Goal: Task Accomplishment & Management: Manage account settings

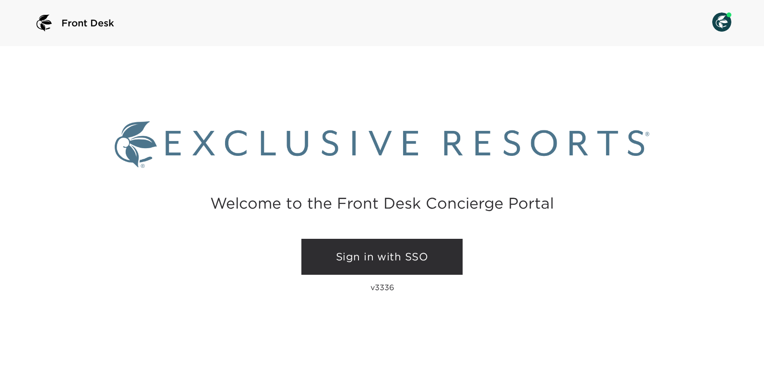
click at [374, 258] on link "Sign in with SSO" at bounding box center [381, 257] width 161 height 36
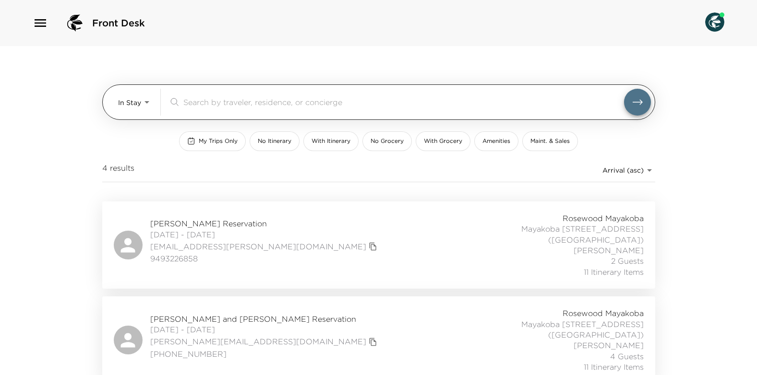
click at [145, 100] on body "Front Desk In Stay In-Stay ​ My Trips Only No Itinerary With Itinerary No Groce…" at bounding box center [378, 187] width 757 height 375
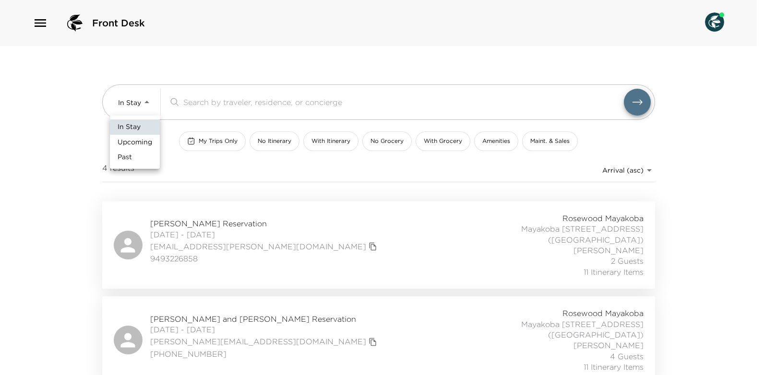
click at [136, 143] on span "Upcoming" at bounding box center [135, 143] width 35 height 10
type input "Upcoming"
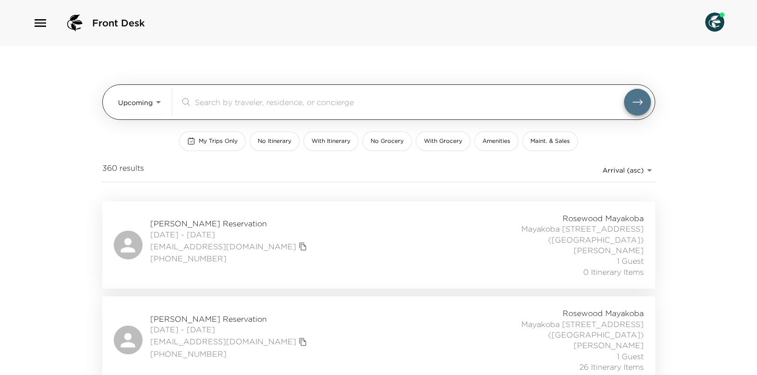
click at [232, 100] on input "search" at bounding box center [409, 101] width 429 height 11
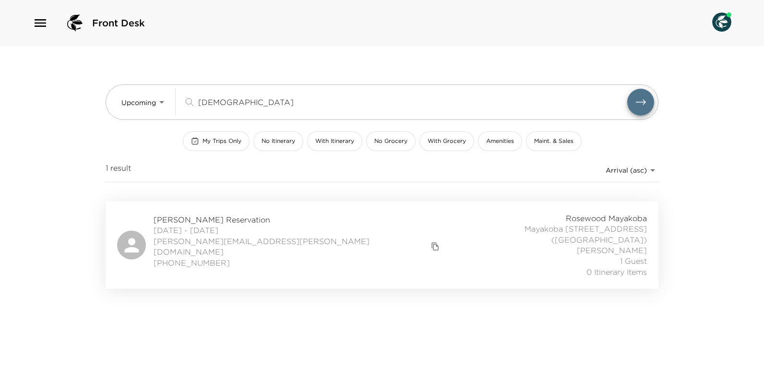
type input "jeh"
click at [200, 218] on span "Erica Jehling Reservation" at bounding box center [298, 219] width 288 height 11
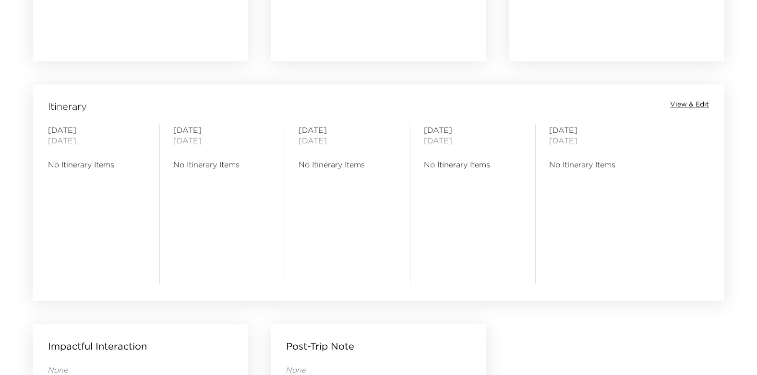
scroll to position [720, 0]
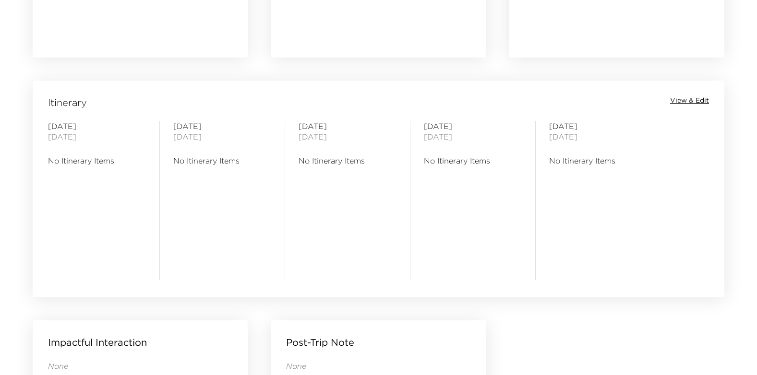
click at [679, 99] on span "View & Edit" at bounding box center [689, 101] width 39 height 10
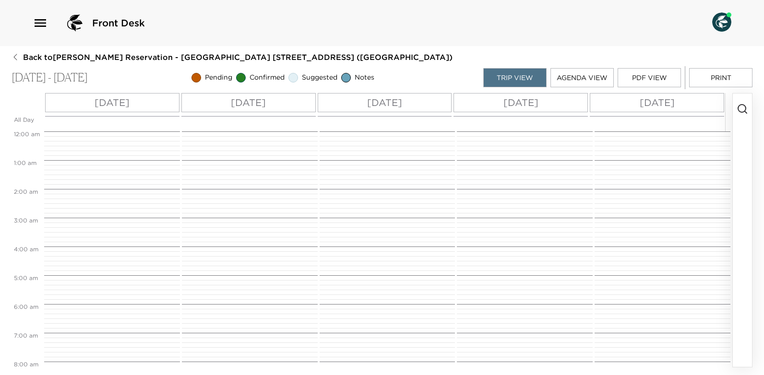
scroll to position [230, 0]
click at [148, 103] on div "Sat 09/27" at bounding box center [112, 102] width 134 height 19
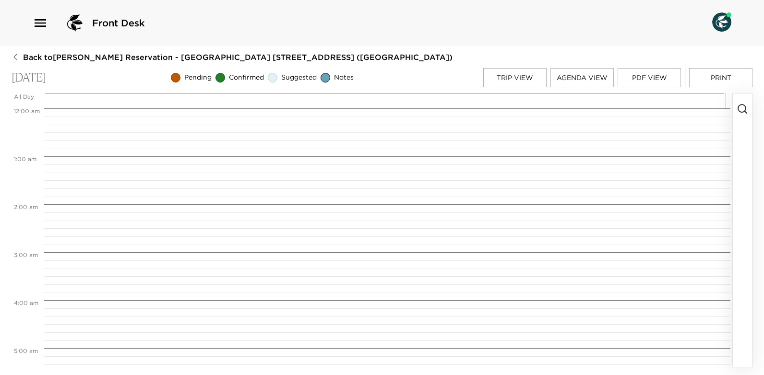
scroll to position [384, 0]
click at [742, 110] on icon "button" at bounding box center [742, 109] width 12 height 12
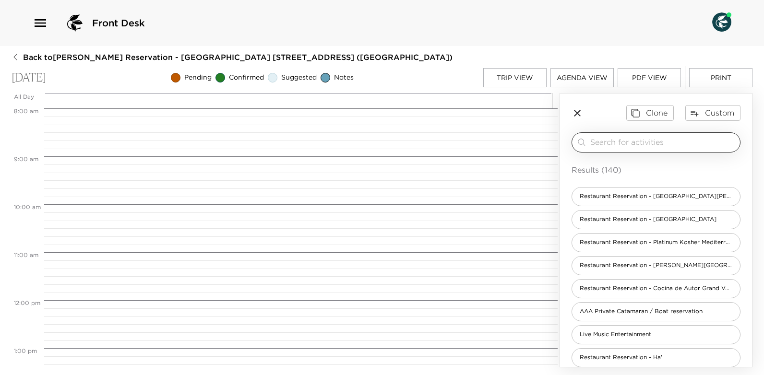
click at [652, 144] on input "search" at bounding box center [663, 142] width 146 height 11
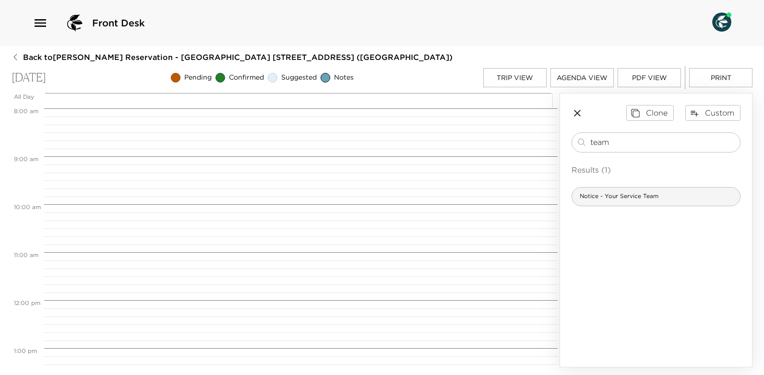
type input "team"
click at [614, 198] on span "Notice - Your Service Team" at bounding box center [619, 196] width 94 height 8
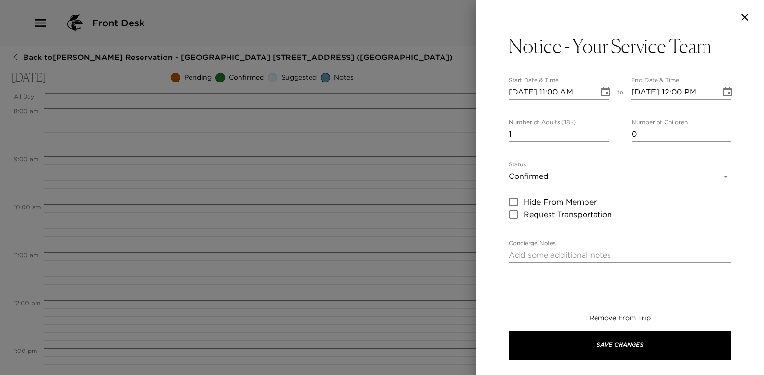
type textarea "Your Service Team: You will meet your concierge and your butler at the villa af…"
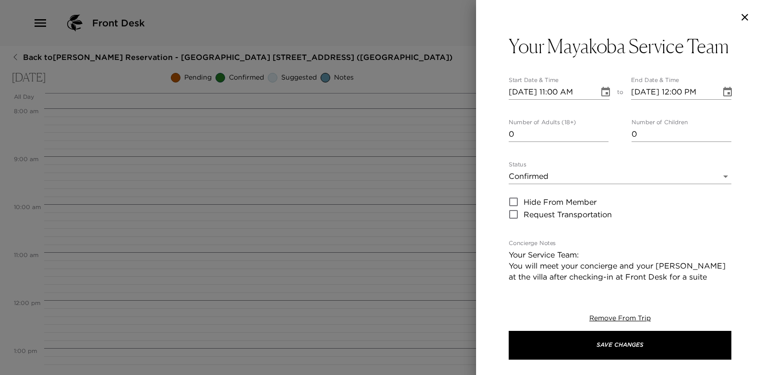
type input "0"
click at [603, 142] on input "0" at bounding box center [559, 134] width 100 height 15
click at [602, 98] on icon "Choose date, selected date is Sep 27, 2025" at bounding box center [606, 92] width 12 height 12
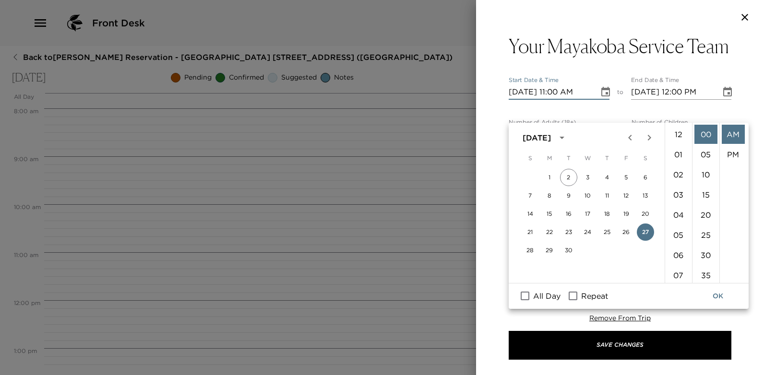
scroll to position [222, 0]
click at [524, 295] on input "All Day" at bounding box center [525, 296] width 20 height 12
checkbox input "true"
type input "09/27/2025"
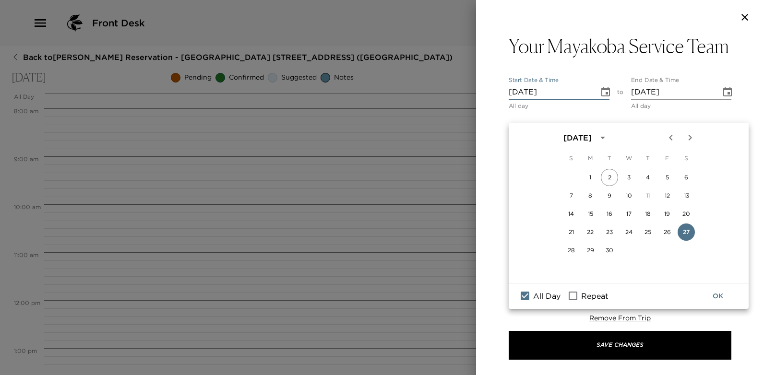
click at [723, 296] on button "OK" at bounding box center [717, 296] width 31 height 18
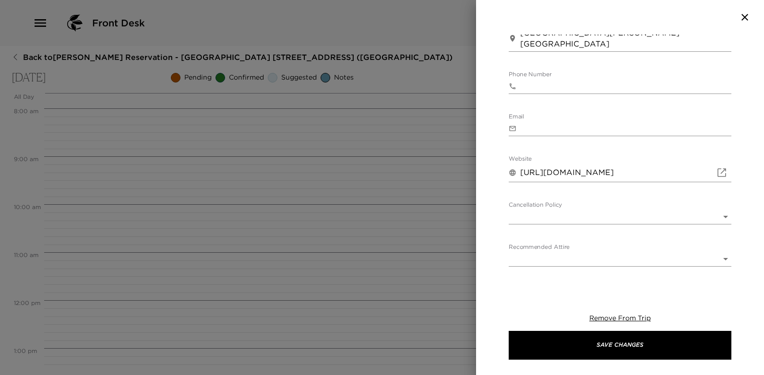
scroll to position [528, 0]
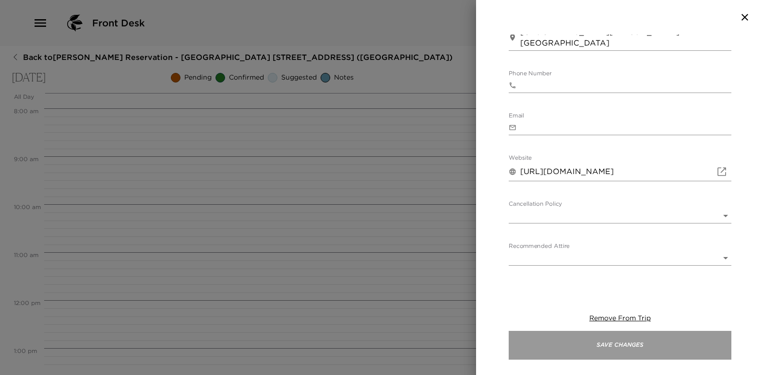
click at [627, 345] on button "Save Changes" at bounding box center [620, 345] width 223 height 29
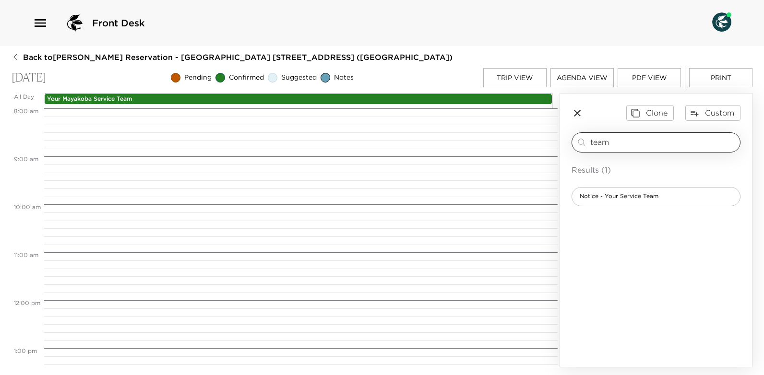
drag, startPoint x: 615, startPoint y: 144, endPoint x: 576, endPoint y: 139, distance: 39.2
click at [576, 139] on div "team ​" at bounding box center [656, 143] width 160 height 12
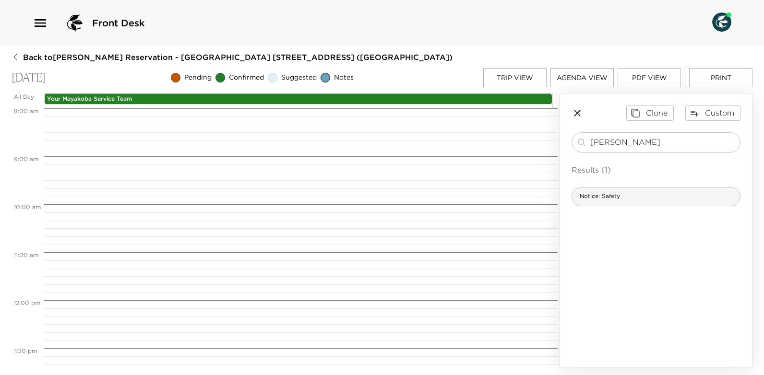
type input "safet"
click at [614, 200] on span "Notice: Safety" at bounding box center [600, 196] width 56 height 8
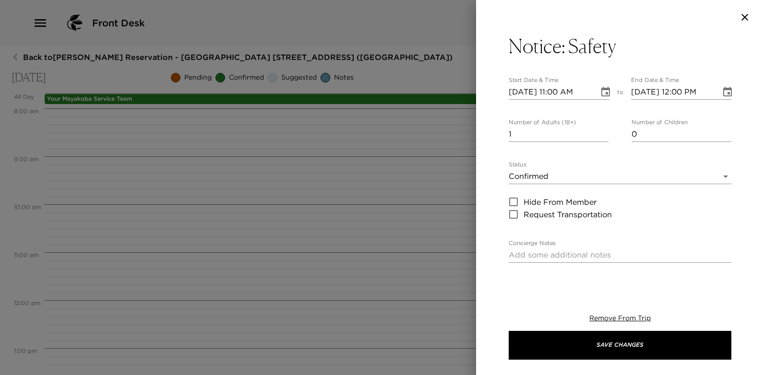
type textarea "As always when traveling, we recommend keeping your doors and windows locked at…"
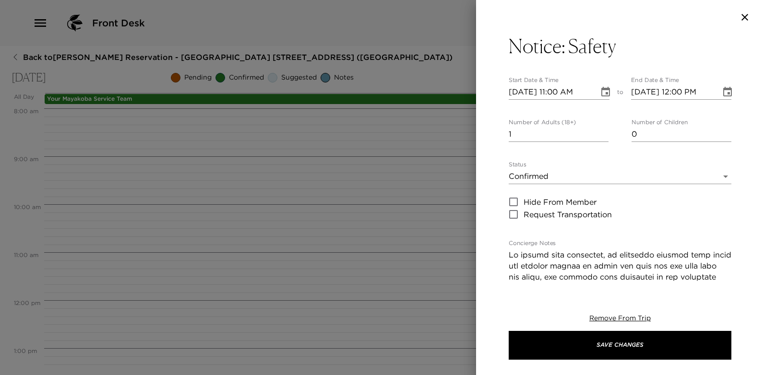
type input "0"
click at [602, 136] on input "0" at bounding box center [559, 134] width 100 height 15
click at [602, 94] on icon "Choose date, selected date is Sep 27, 2025" at bounding box center [605, 92] width 9 height 10
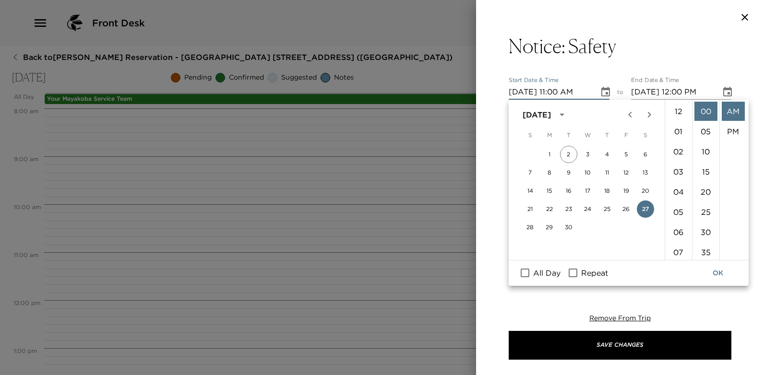
scroll to position [222, 0]
click at [525, 271] on input "All Day" at bounding box center [525, 273] width 20 height 12
checkbox input "true"
type input "09/27/2025"
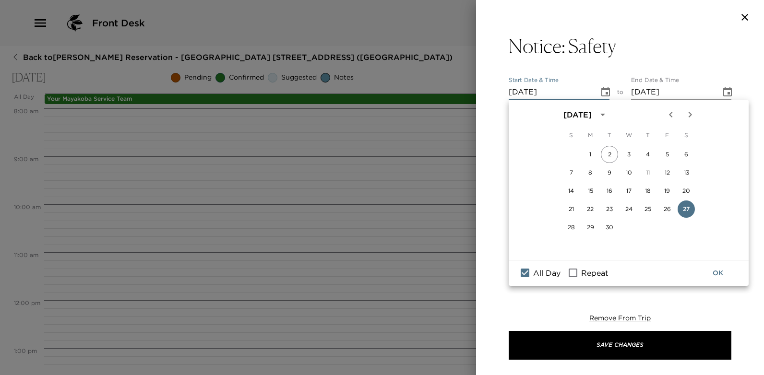
click at [720, 272] on button "OK" at bounding box center [717, 273] width 31 height 18
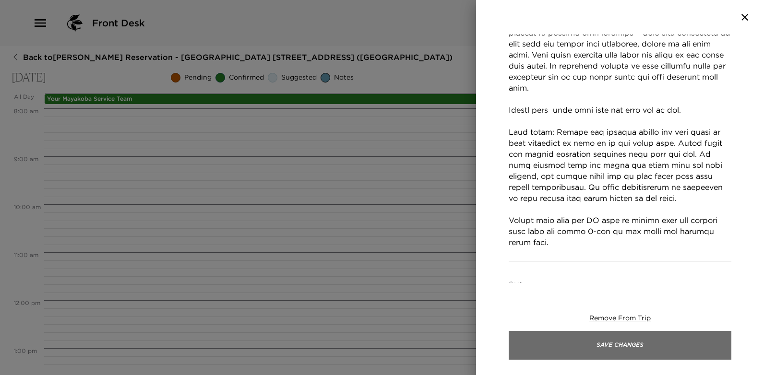
scroll to position [432, 0]
click at [631, 343] on button "Save Changes" at bounding box center [620, 345] width 223 height 29
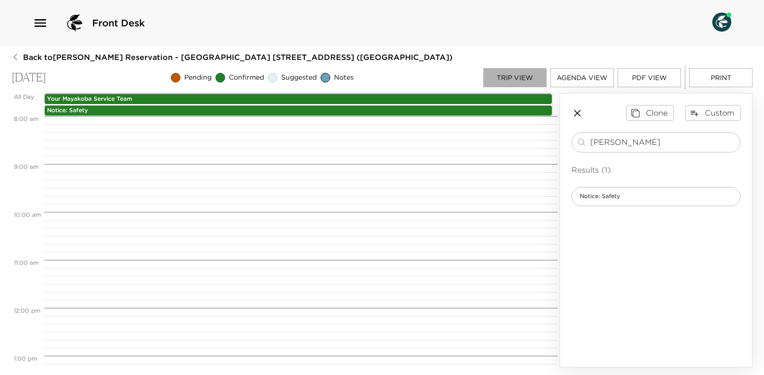
click at [520, 77] on button "Trip View" at bounding box center [514, 77] width 63 height 19
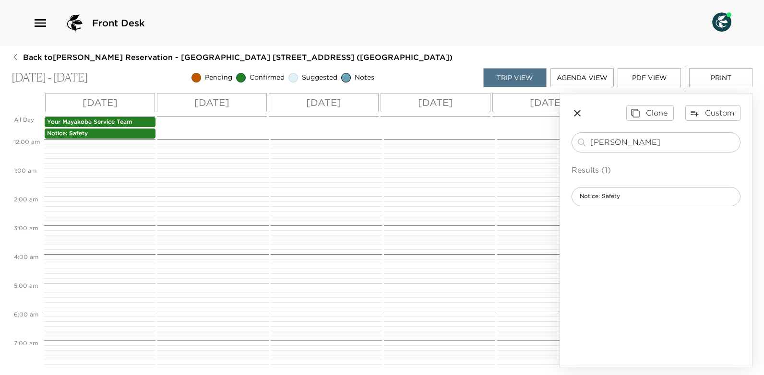
scroll to position [230, 0]
click at [453, 104] on p "Tue 09/30" at bounding box center [435, 102] width 35 height 14
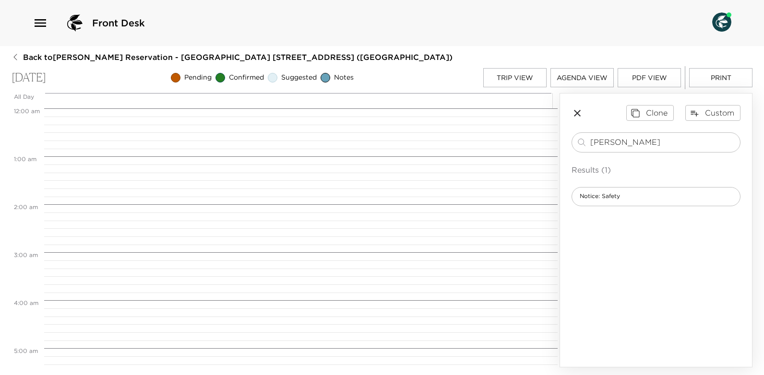
scroll to position [384, 0]
drag, startPoint x: 619, startPoint y: 142, endPoint x: 584, endPoint y: 145, distance: 35.1
click at [584, 145] on div "safet ​" at bounding box center [656, 143] width 160 height 12
type input "haa"
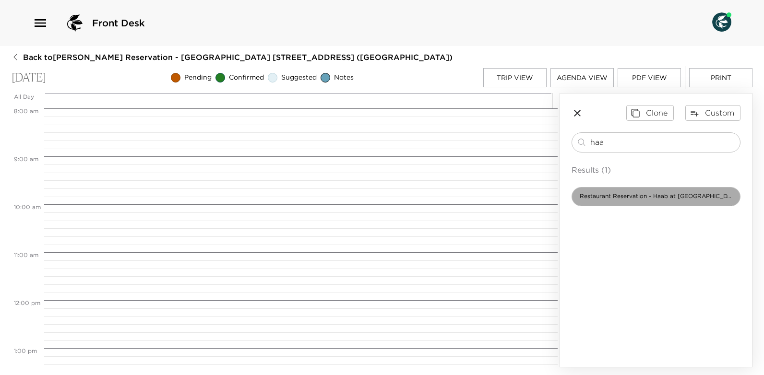
click at [639, 197] on span "Restaurant Reservation - Haab at Banyan Tree" at bounding box center [656, 196] width 168 height 8
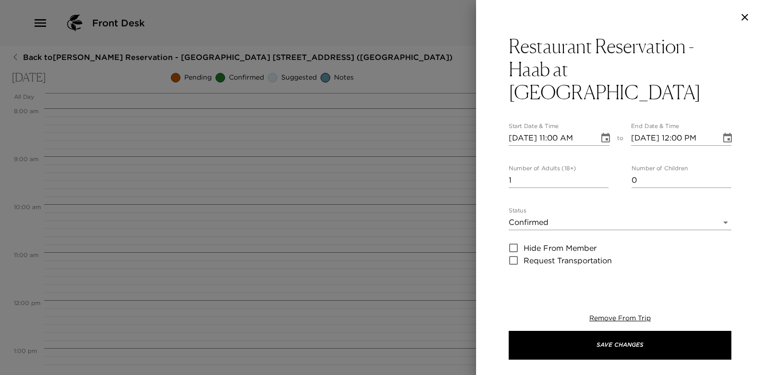
type input "2"
type input "Cancellations must be done 48hrs in advance for a full charge penalty not to be…"
click at [602, 177] on input "2" at bounding box center [559, 180] width 100 height 15
type input "3"
type input "Cancellations must be done 48hrs in advance for a full charge penalty not to be…"
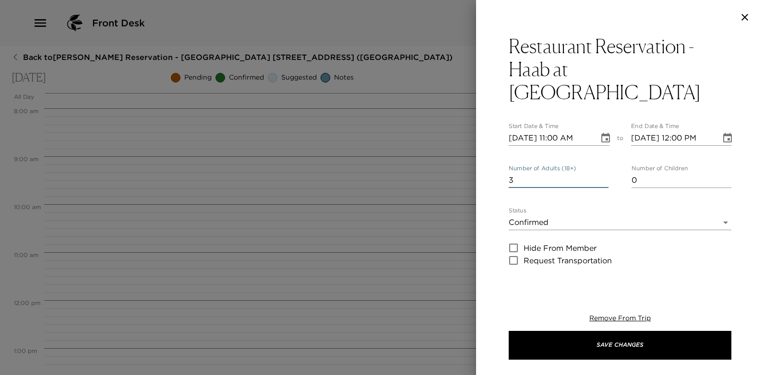
type input "3"
click at [602, 177] on input "3" at bounding box center [559, 180] width 100 height 15
type input "Cancellations must be done 48hrs in advance for a full charge penalty not to be…"
click at [721, 182] on input "0" at bounding box center [681, 180] width 100 height 15
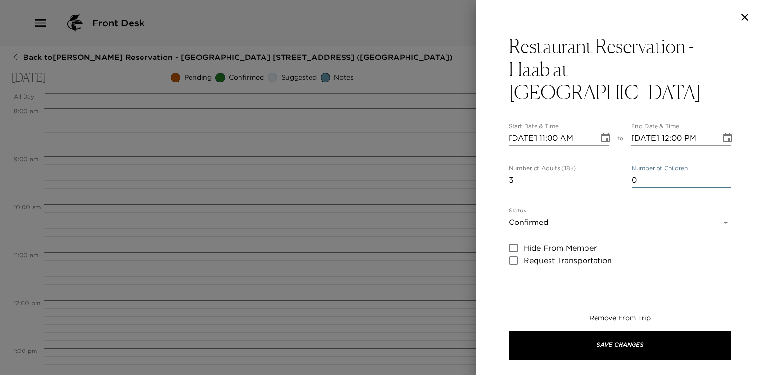
type input "1"
type input "Cancellations must be done 48hrs in advance for a full charge penalty not to be…"
click at [720, 177] on input "1" at bounding box center [681, 180] width 100 height 15
type input "2"
click at [720, 177] on input "2" at bounding box center [681, 180] width 100 height 15
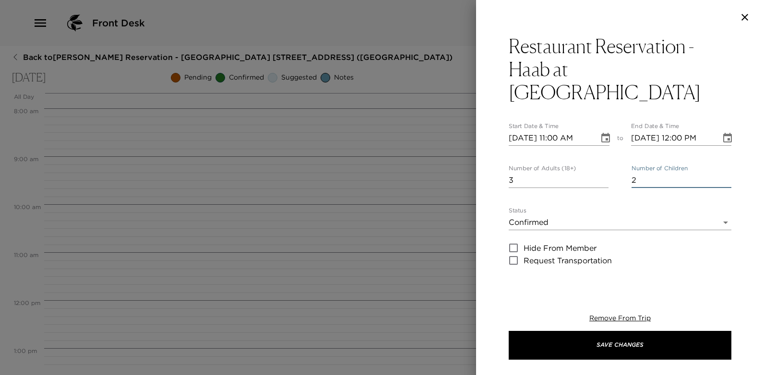
click at [561, 138] on input "09/30/2025 11:00 AM" at bounding box center [550, 137] width 83 height 15
type input "Cancellations must be done 48hrs in advance for a full charge penalty not to be…"
type input "09/30/2025 06:00 AM"
type input "Cancellations must be done 48hrs in advance for a full charge penalty not to be…"
type input "09/30/2025 06:00 PM"
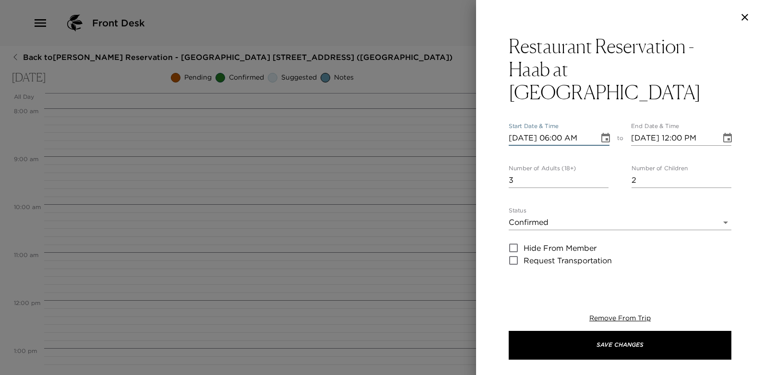
type input "Cancellations must be done 48hrs in advance for a full charge penalty not to be…"
type input "09/30/2025 07:00 PM"
type input "Cancellations must be done 48hrs in advance for a full charge penalty not to be…"
type input "09/30/2025 06:00 PM"
drag, startPoint x: 682, startPoint y: 139, endPoint x: 685, endPoint y: 135, distance: 5.2
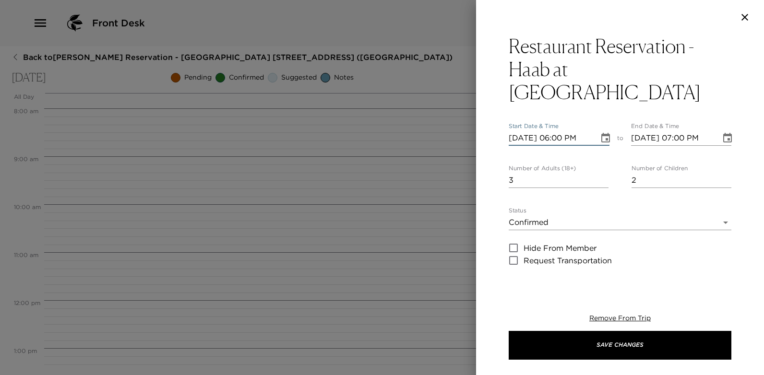
click at [682, 138] on input "09/30/2025 07:00 PM" at bounding box center [672, 137] width 83 height 15
type input "09/30/2025 06:00 PM"
type input "Cancellations must be done 48hrs in advance for a full charge penalty not to be…"
type input "09/30/2025 06:00 PM"
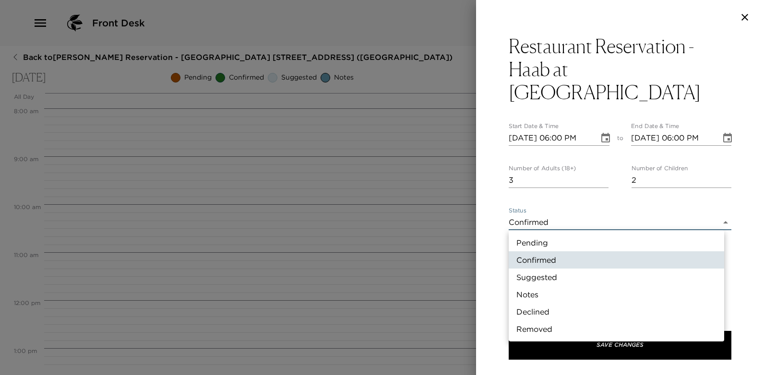
click at [719, 223] on body "Front Desk Back to Erica Jehling Reservation - Mayakoba 809 Riviera Maya, Mexic…" at bounding box center [382, 187] width 764 height 375
drag, startPoint x: 533, startPoint y: 244, endPoint x: 538, endPoint y: 241, distance: 4.9
click at [534, 243] on li "Pending" at bounding box center [616, 242] width 215 height 17
type input "Pending"
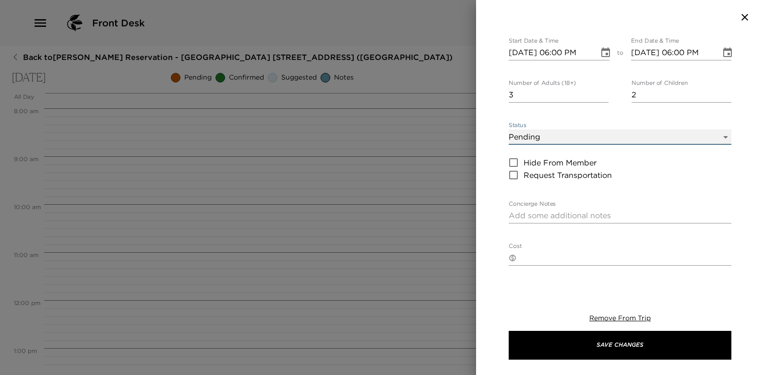
scroll to position [96, 0]
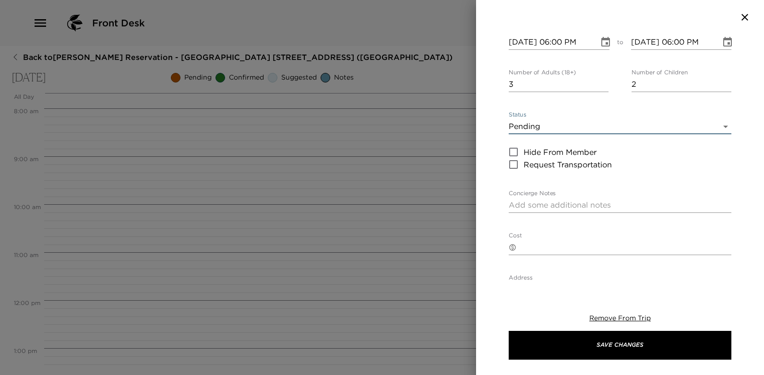
type input "Cancellations must be done 48hrs in advance for a full charge penalty not to be…"
click at [554, 207] on textarea "Concierge Notes" at bounding box center [620, 205] width 223 height 11
type textarea "Y"
type input "Cancellations must be done 48hrs in advance for a full charge penalty not to be…"
type textarea "Yo"
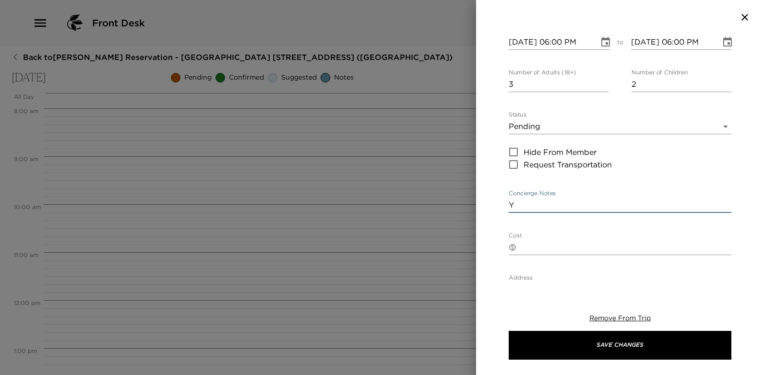
type input "Cancellations must be done 48hrs in advance for a full charge penalty not to be…"
type textarea "You"
type input "Cancellations must be done 48hrs in advance for a full charge penalty not to be…"
type textarea "Your"
type input "Cancellations must be done 48hrs in advance for a full charge penalty not to be…"
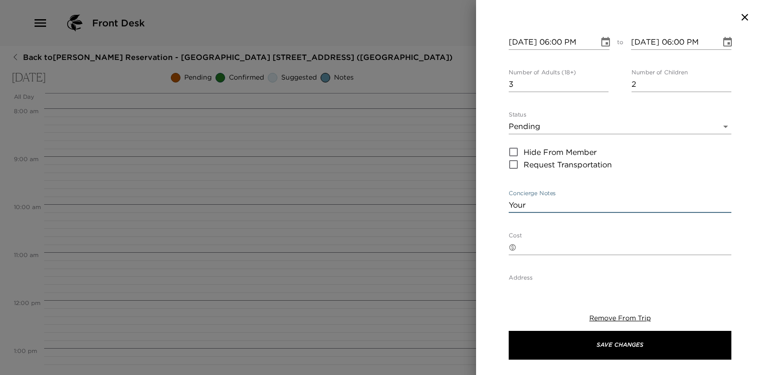
type textarea "Your"
type input "Cancellations must be done 48hrs in advance for a full charge penalty not to be…"
type textarea "Your d"
type input "Cancellations must be done 48hrs in advance for a full charge penalty not to be…"
type textarea "Your di"
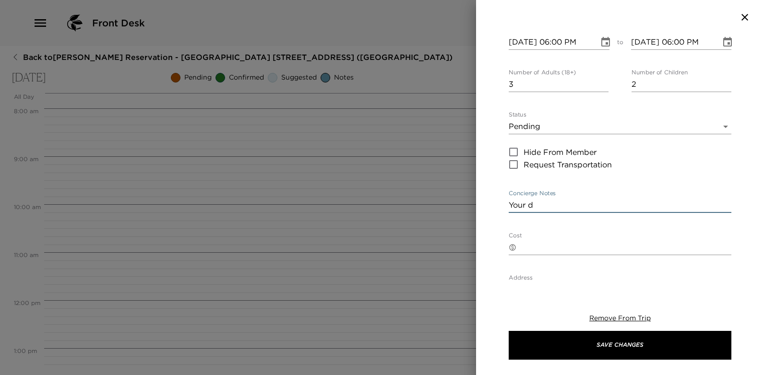
type input "Cancellations must be done 48hrs in advance for a full charge penalty not to be…"
type textarea "Your din"
type input "Cancellations must be done 48hrs in advance for a full charge penalty not to be…"
type textarea "Your dinne"
type input "Cancellations must be done 48hrs in advance for a full charge penalty not to be…"
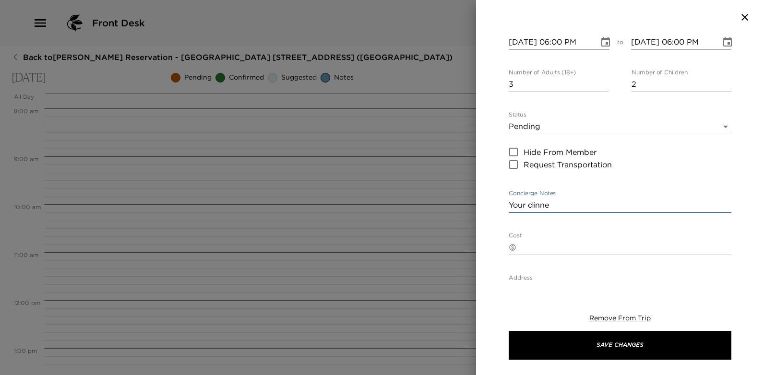
type textarea "Your dinner"
type input "Cancellations must be done 48hrs in advance for a full charge penalty not to be…"
type textarea "Your dinner"
type input "Cancellations must be done 48hrs in advance for a full charge penalty not to be…"
type textarea "Your dinner re"
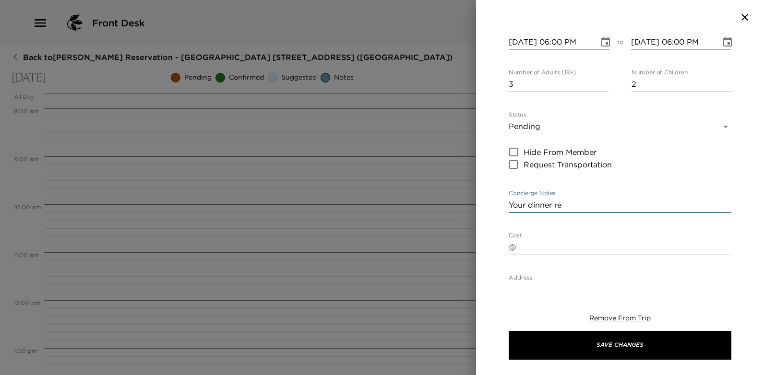
type input "Cancellations must be done 48hrs in advance for a full charge penalty not to be…"
type textarea "Your dinner res"
type input "Cancellations must be done 48hrs in advance for a full charge penalty not to be…"
type textarea "Your dinner rese"
type input "Cancellations must be done 48hrs in advance for a full charge penalty not to be…"
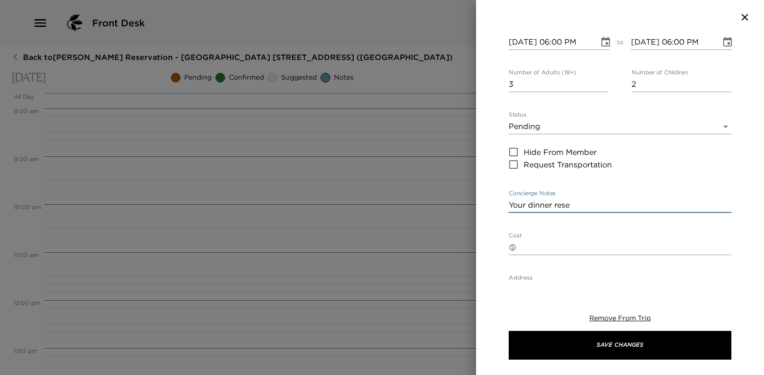
type textarea "Your dinner reser"
type input "Cancellations must be done 48hrs in advance for a full charge penalty not to be…"
type textarea "Your dinner reserva"
type input "Cancellations must be done 48hrs in advance for a full charge penalty not to be…"
type textarea "Your dinner reservat"
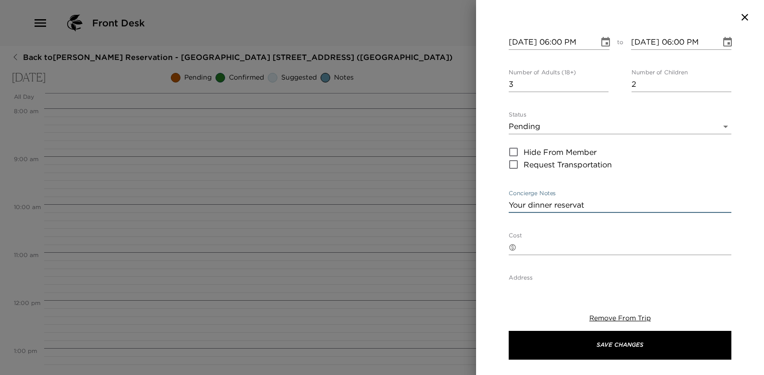
type input "Cancellations must be done 48hrs in advance for a full charge penalty not to be…"
type textarea "Your dinner reservatio"
type input "Cancellations must be done 48hrs in advance for a full charge penalty not to be…"
type textarea "Your dinner reservation"
type input "Cancellations must be done 48hrs in advance for a full charge penalty not to be…"
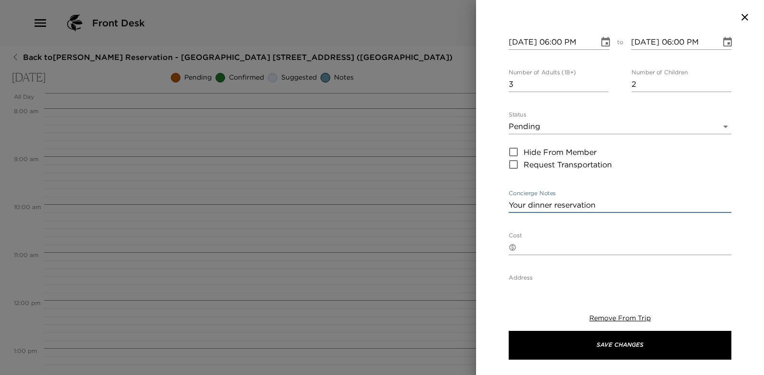
type textarea "Your dinner reservation"
type input "Cancellations must be done 48hrs in advance for a full charge penalty not to be…"
type textarea "Your dinner reservation a"
type input "Cancellations must be done 48hrs in advance for a full charge penalty not to be…"
type textarea "Your dinner reservation at"
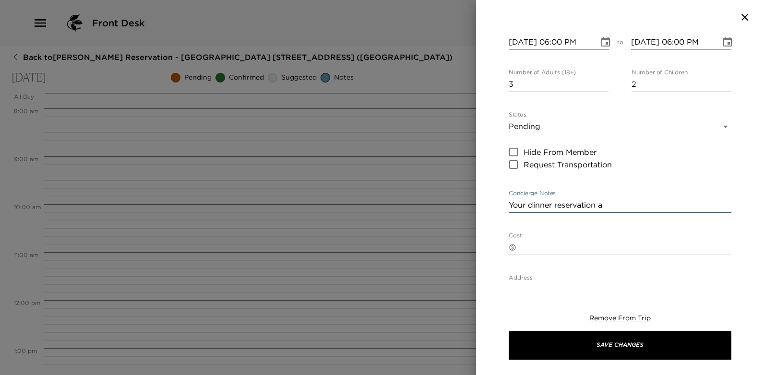
type input "Cancellations must be done 48hrs in advance for a full charge penalty not to be…"
type textarea "Your dinner reservation at"
type input "Cancellations must be done 48hrs in advance for a full charge penalty not to be…"
type textarea "Your dinner reservation at H"
type input "Cancellations must be done 48hrs in advance for a full charge penalty not to be…"
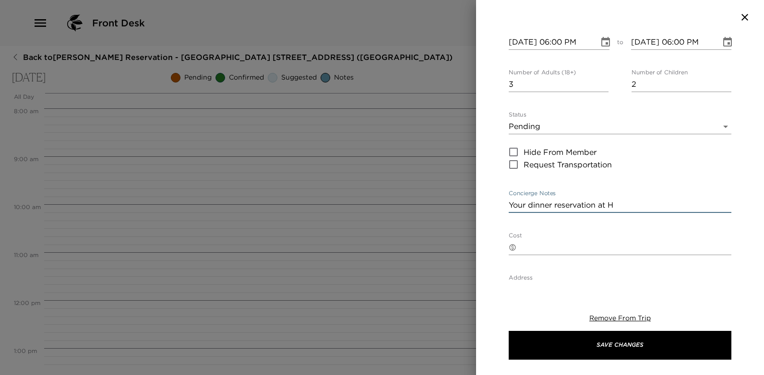
type textarea "Your dinner reservation at Ha"
type input "Cancellations must be done 48hrs in advance for a full charge penalty not to be…"
type textarea "Your dinner reservation at Hab"
type input "Cancellations must be done 48hrs in advance for a full charge penalty not to be…"
type textarea "Your dinner reservation at Habb"
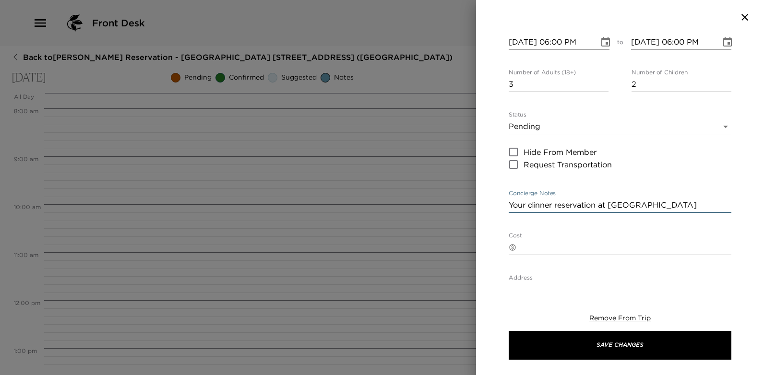
type input "Cancellations must be done 48hrs in advance for a full charge penalty not to be…"
type textarea "Your dinner reservation at Hab"
type input "Cancellations must be done 48hrs in advance for a full charge penalty not to be…"
type textarea "Your dinner reservation at Ha"
type input "Cancellations must be done 48hrs in advance for a full charge penalty not to be…"
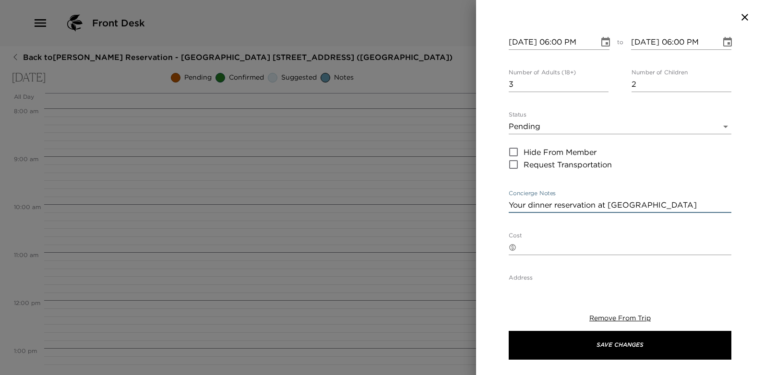
type textarea "Your dinner reservation at Haa"
type input "Cancellations must be done 48hrs in advance for a full charge penalty not to be…"
type textarea "Your dinner reservation at Haab"
type input "Cancellations must be done 48hrs in advance for a full charge penalty not to be…"
type textarea "Your dinner reservation at Haab"
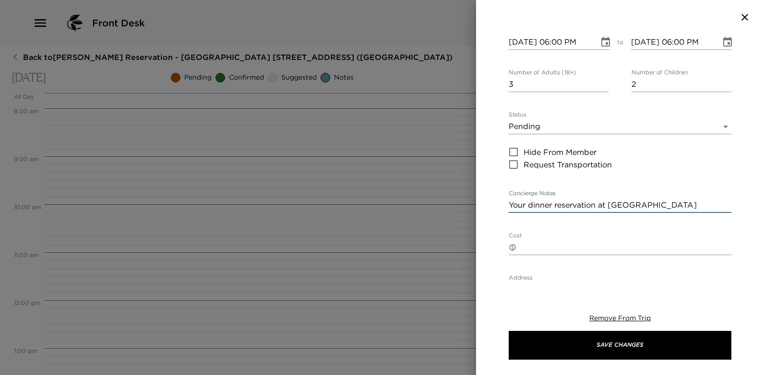
type input "Cancellations must be done 48hrs in advance for a full charge penalty not to be…"
type textarea "Your dinner reservation at Haab C"
type input "Cancellations must be done 48hrs in advance for a full charge penalty not to be…"
type textarea "Your dinner reservation at Haab Cu"
type input "Cancellations must be done 48hrs in advance for a full charge penalty not to be…"
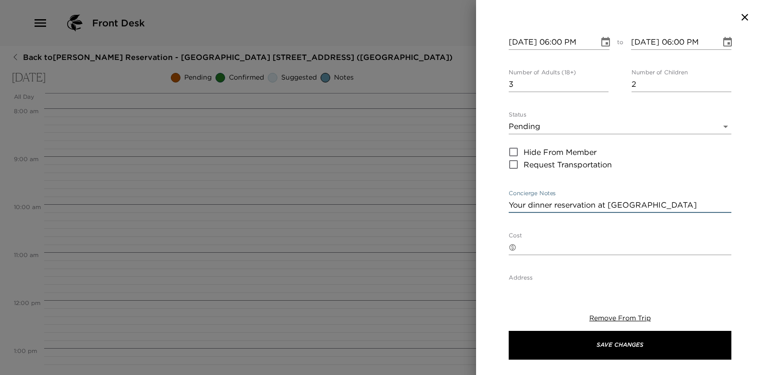
type textarea "Your dinner reservation at Haab Cul"
type input "Cancellations must be done 48hrs in advance for a full charge penalty not to be…"
type textarea "Your dinner reservation at Haab Culi"
type input "Cancellations must be done 48hrs in advance for a full charge penalty not to be…"
type textarea "Your dinner reservation at Haab Culin"
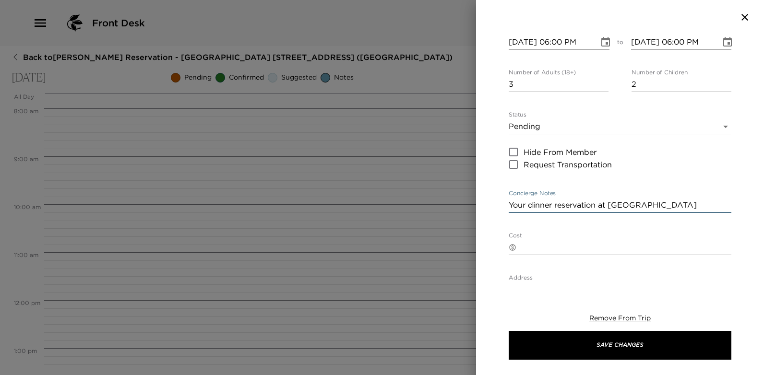
type input "Cancellations must be done 48hrs in advance for a full charge penalty not to be…"
type textarea "Your dinner reservation at Haab Culinar"
type input "Cancellations must be done 48hrs in advance for a full charge penalty not to be…"
type textarea "Your dinner reservation at Haab Culinary"
type input "Cancellations must be done 48hrs in advance for a full charge penalty not to be…"
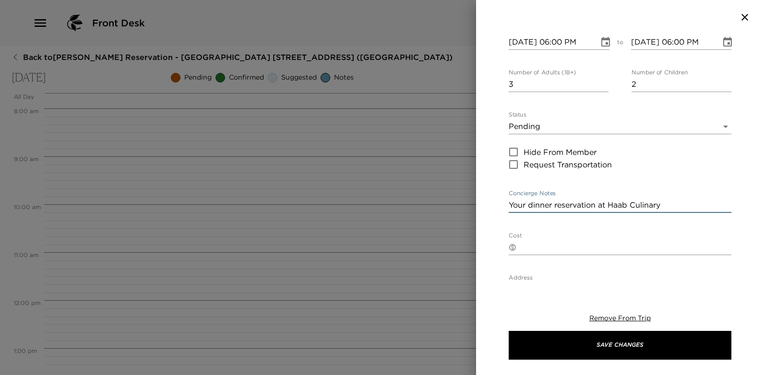
type textarea "Your dinner reservation at Haab Culinary"
type input "Cancellations must be done 48hrs in advance for a full charge penalty not to be…"
type textarea "Your dinner reservation at Haab Culinary E"
type input "Cancellations must be done 48hrs in advance for a full charge penalty not to be…"
type textarea "Your dinner reservation at Haab Culinary Ex"
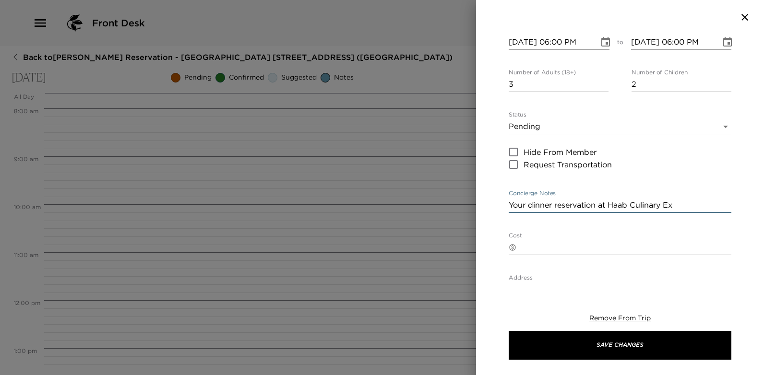
type input "Cancellations must be done 48hrs in advance for a full charge penalty not to be…"
type textarea "Your dinner reservation at Haab Culinary Exp"
type input "Cancellations must be done 48hrs in advance for a full charge penalty not to be…"
type textarea "Your dinner reservation at Haab Culinary Expe"
type input "Cancellations must be done 48hrs in advance for a full charge penalty not to be…"
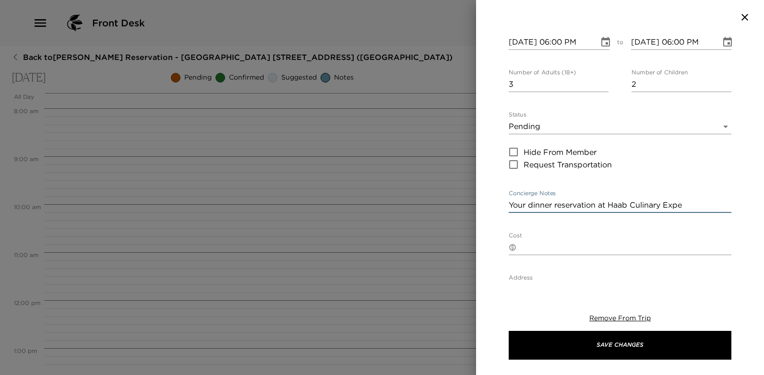
type textarea "Your dinner reservation at Haab Culinary Exper"
type input "Cancellations must be done 48hrs in advance for a full charge penalty not to be…"
type textarea "Your dinner reservation at Haab Culinary Experi"
type input "Cancellations must be done 48hrs in advance for a full charge penalty not to be…"
type textarea "Your dinner reservation at Haab Culinary Experie"
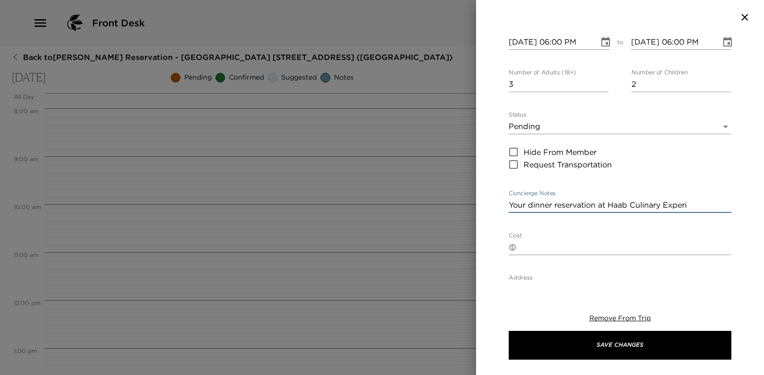
type input "Cancellations must be done 48hrs in advance for a full charge penalty not to be…"
type textarea "Your dinner reservation at Haab Culinary Experien"
type input "Cancellations must be done 48hrs in advance for a full charge penalty not to be…"
type textarea "Your dinner reservation at Haab Culinary Experienc"
type input "Cancellations must be done 48hrs in advance for a full charge penalty not to be…"
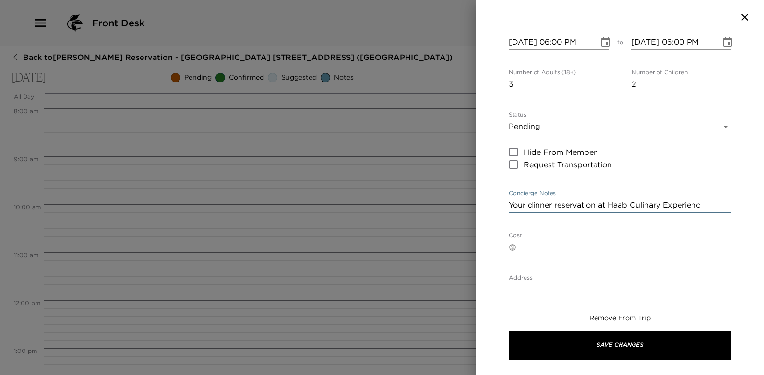
type textarea "Your dinner reservation at Haab Culinary Experience"
type input "Cancellations must be done 48hrs in advance for a full charge penalty not to be…"
type textarea "Your dinner reservation at Haab Culinary Experience"
type input "Cancellations must be done 48hrs in advance for a full charge penalty not to be…"
type textarea "Your dinner reservation at Haab Culinary Experience a"
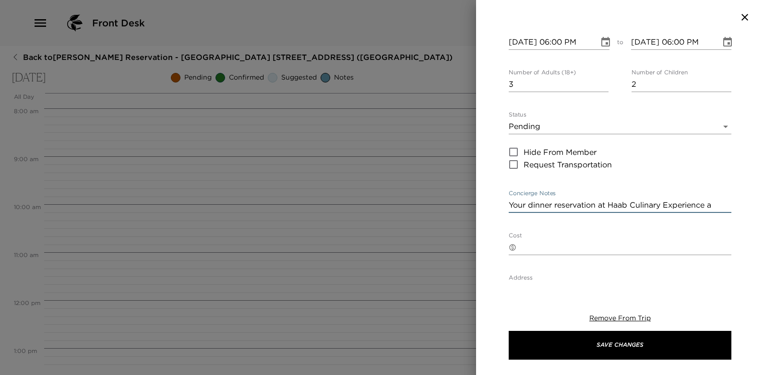
type input "Cancellations must be done 48hrs in advance for a full charge penalty not to be…"
type textarea "Your dinner reservation at Haab Culinary Experience at"
type input "Cancellations must be done 48hrs in advance for a full charge penalty not to be…"
type textarea "Your dinner reservation at Haab Culinary Experience at"
type input "Cancellations must be done 48hrs in advance for a full charge penalty not to be…"
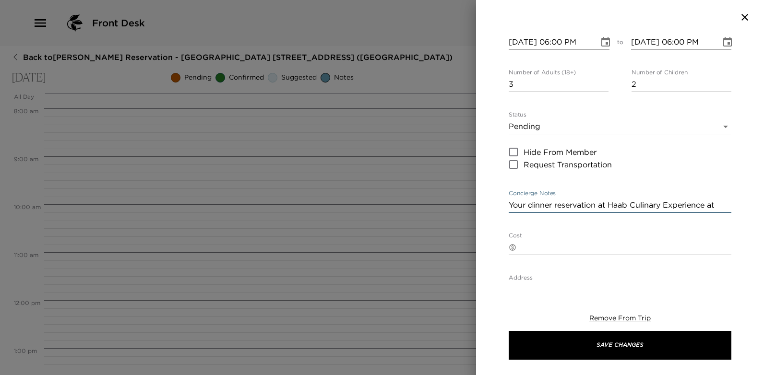
type textarea "Your dinner reservation at Haab Culinary Experience at B"
type input "Cancellations must be done 48hrs in advance for a full charge penalty not to be…"
type textarea "Your dinner reservation at Haab Culinary Experience at Ba"
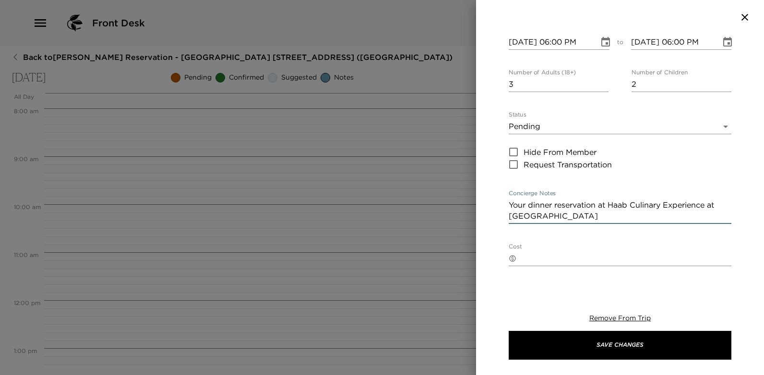
type input "Cancellations must be done 48hrs in advance for a full charge penalty not to be…"
type textarea "Your dinner reservation at Haab Culinary Experience at Ban"
type input "Cancellations must be done 48hrs in advance for a full charge penalty not to be…"
type textarea "Your dinner reservation at Haab Culinary Experience at Bany"
type input "Cancellations must be done 48hrs in advance for a full charge penalty not to be…"
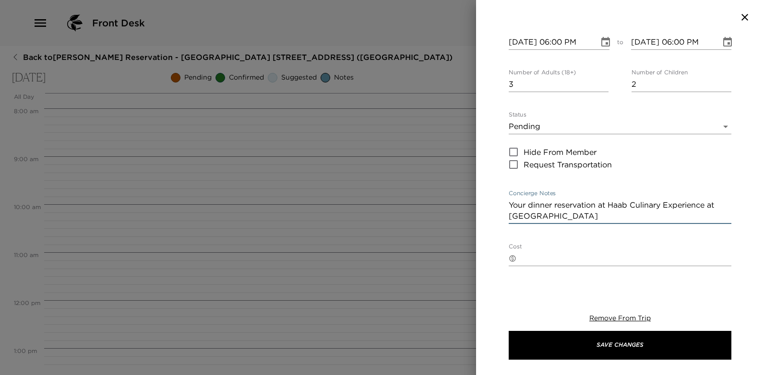
type textarea "Your dinner reservation at Haab Culinary Experience at Banya"
type input "Cancellations must be done 48hrs in advance for a full charge penalty not to be…"
type textarea "Your dinner reservation at Haab Culinary Experience at Banyan"
type input "Cancellations must be done 48hrs in advance for a full charge penalty not to be…"
type textarea "Your dinner reservation at Haab Culinary Experience at Banyan"
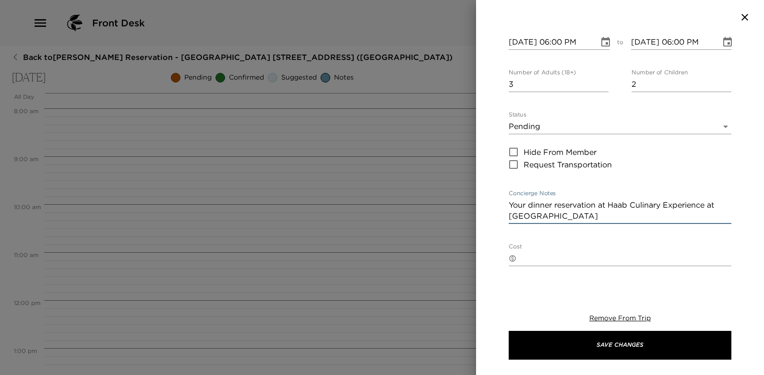
type input "Cancellations must be done 48hrs in advance for a full charge penalty not to be…"
type textarea "Your dinner reservation at Haab Culinary Experience at Banyan T"
type input "Cancellations must be done 48hrs in advance for a full charge penalty not to be…"
type textarea "Your dinner reservation at Haab Culinary Experience at Banyan Tr"
type input "Cancellations must be done 48hrs in advance for a full charge penalty not to be…"
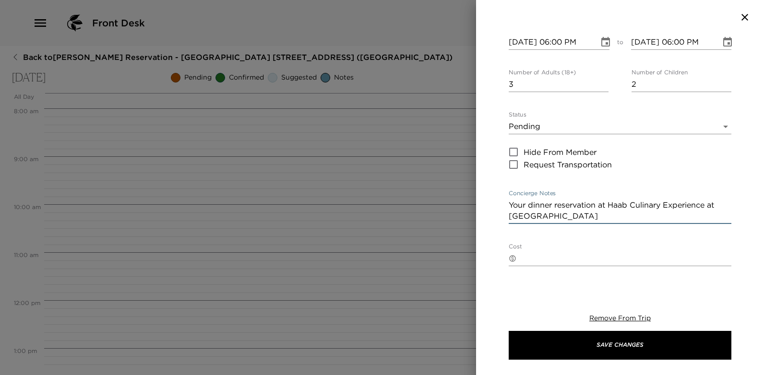
type textarea "Your dinner reservation at Haab Culinary Experience at Banyan Tre"
type input "Cancellations must be done 48hrs in advance for a full charge penalty not to be…"
type textarea "Your dinner reservation at Haab Culinary Experience at Banyan Tree"
type input "Cancellations must be done 48hrs in advance for a full charge penalty not to be…"
type textarea "Your dinner reservation at Haab Culinary Experience at Banyan Tree"
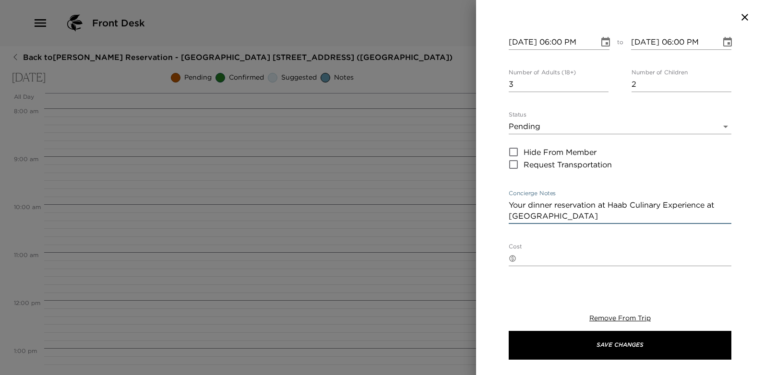
type input "Cancellations must be done 48hrs in advance for a full charge penalty not to be…"
type textarea "Your dinner reservation at Haab Culinary Experience at Banyan Tree i"
type input "Cancellations must be done 48hrs in advance for a full charge penalty not to be…"
type textarea "Your dinner reservation at Haab Culinary Experience at Banyan Tree is"
type input "Cancellations must be done 48hrs in advance for a full charge penalty not to be…"
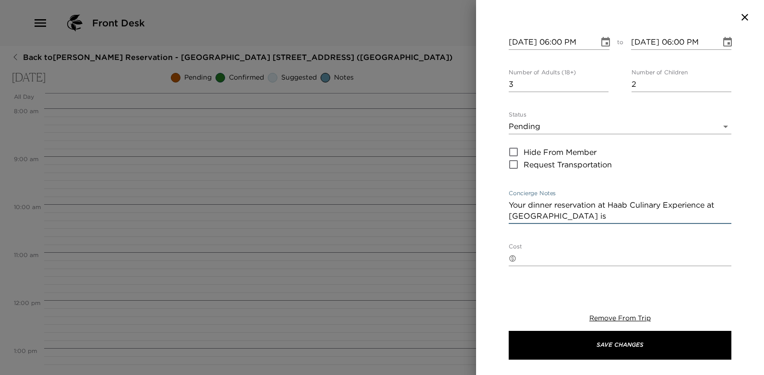
type textarea "Your dinner reservation at Haab Culinary Experience at Banyan Tree is"
type input "Cancellations must be done 48hrs in advance for a full charge penalty not to be…"
type textarea "Your dinner reservation at Haab Culinary Experience at Banyan Tree is P"
type input "Cancellations must be done 48hrs in advance for a full charge penalty not to be…"
type textarea "Your dinner reservation at Haab Culinary Experience at Banyan Tree is PE"
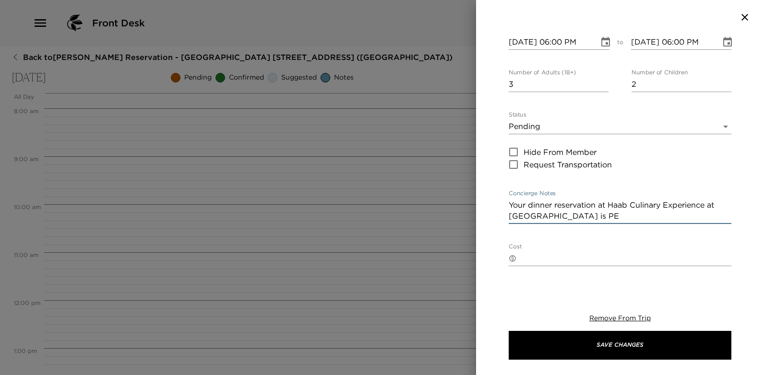
type input "Cancellations must be done 48hrs in advance for a full charge penalty not to be…"
type textarea "Your dinner reservation at Haab Culinary Experience at Banyan Tree is PEN"
type input "Cancellations must be done 48hrs in advance for a full charge penalty not to be…"
type textarea "Your dinner reservation at Haab Culinary Experience at Banyan Tree is PEND"
type input "Cancellations must be done 48hrs in advance for a full charge penalty not to be…"
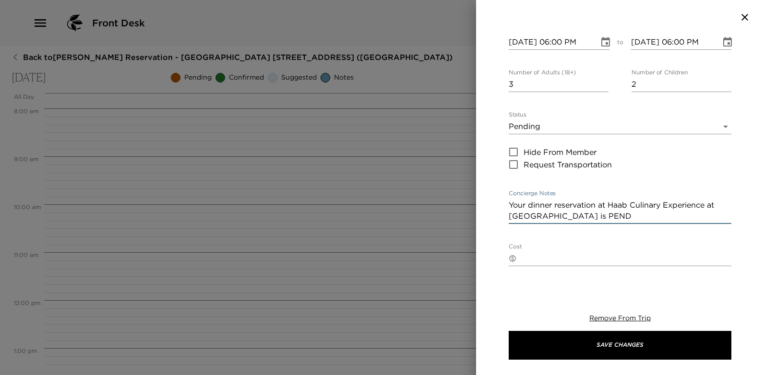
type textarea "Your dinner reservation at Haab Culinary Experience at Banyan Tree is PENDI"
type input "Cancellations must be done 48hrs in advance for a full charge penalty not to be…"
type textarea "Your dinner reservation at Haab Culinary Experience at Banyan Tree is PENDIN"
type input "Cancellations must be done 48hrs in advance for a full charge penalty not to be…"
type textarea "Your dinner reservation at Haab Culinary Experience at Banyan Tree is PENDING"
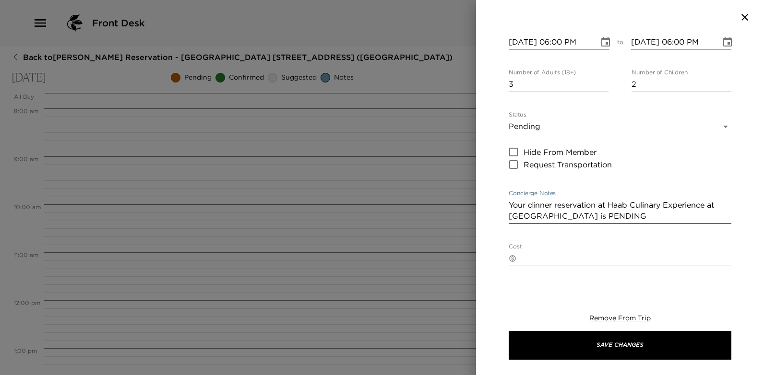
type input "Cancellations must be done 48hrs in advance for a full charge penalty not to be…"
type textarea "Your dinner reservation at Haab Culinary Experience at Banyan Tree is PENDING"
type input "Cancellations must be done 48hrs in advance for a full charge penalty not to be…"
type textarea "Your dinner reservation at Haab Culinary Experience at Banyan Tree is PENDING w"
type input "Cancellations must be done 48hrs in advance for a full charge penalty not to be…"
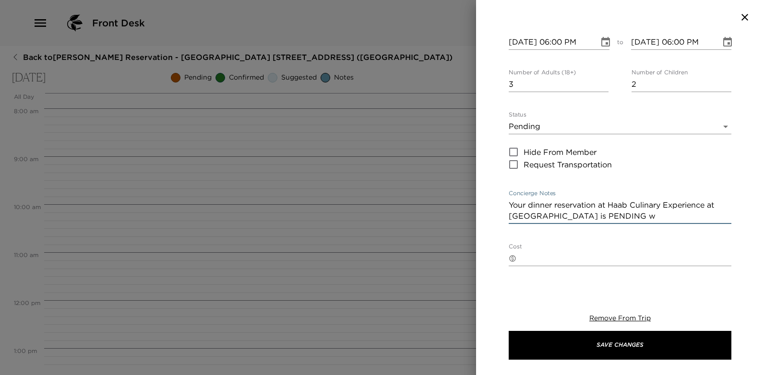
type textarea "Your dinner reservation at Haab Culinary Experience at Banyan Tree is PENDING wa"
type input "Cancellations must be done 48hrs in advance for a full charge penalty not to be…"
type textarea "Your dinner reservation at Haab Culinary Experience at Banyan Tree is PENDING w…"
type input "Cancellations must be done 48hrs in advance for a full charge penalty not to be…"
type textarea "Your dinner reservation at Haab Culinary Experience at Banyan Tree is PENDING w…"
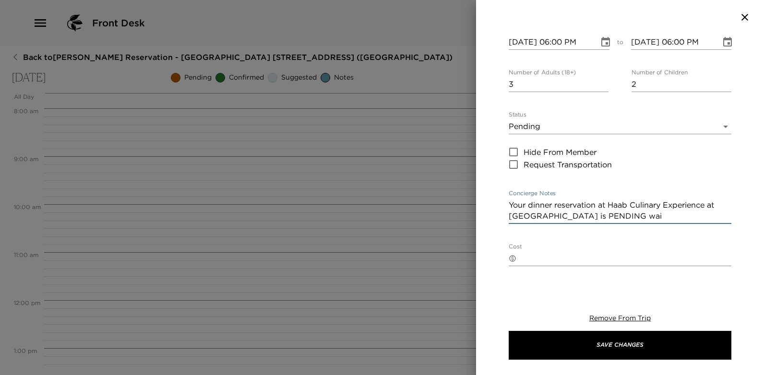
type input "Cancellations must be done 48hrs in advance for a full charge penalty not to be…"
type textarea "Your dinner reservation at Haab Culinary Experience at Banyan Tree is PENDING w…"
type input "Cancellations must be done 48hrs in advance for a full charge penalty not to be…"
type textarea "Your dinner reservation at Haab Culinary Experience at Banyan Tree is PENDING w…"
click at [550, 271] on textarea "Cost" at bounding box center [625, 269] width 211 height 11
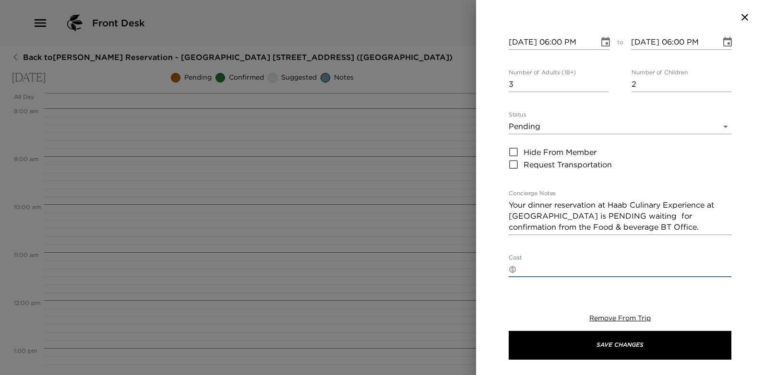
paste textarea "Haab with alcohol $5,720.00 MXN No alcohol $4,030.00 MXN Children that are 12 y…"
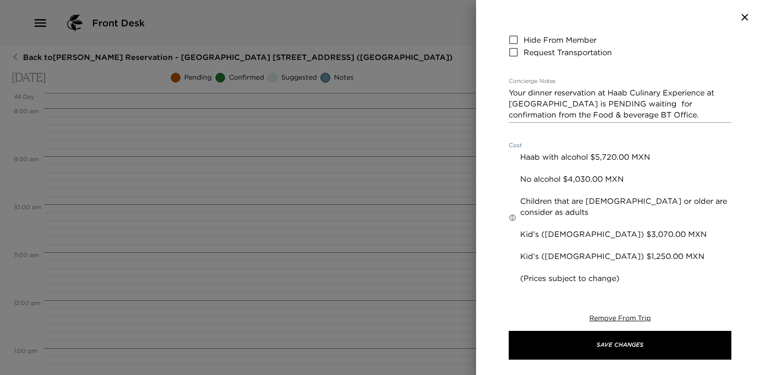
click at [549, 271] on textarea "Haab with alcohol $5,720.00 MXN No alcohol $4,030.00 MXN Children that are 12 y…" at bounding box center [625, 218] width 211 height 132
click at [522, 244] on textarea "Haab with alcohol $5,720.00 MXN No alcohol $4,030.00 MXN Children that are 12 y…" at bounding box center [625, 212] width 211 height 121
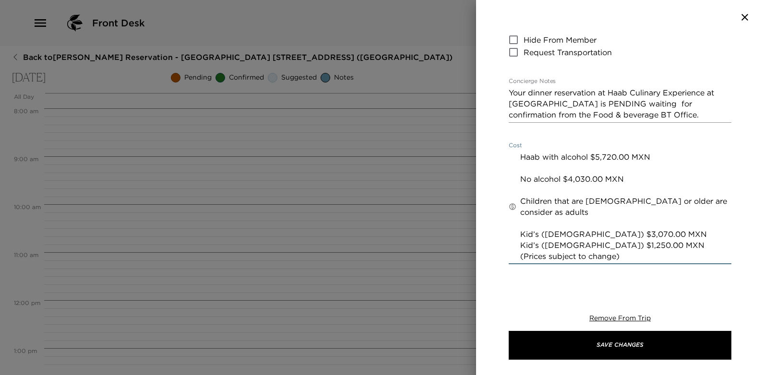
click at [522, 224] on textarea "Haab with alcohol $5,720.00 MXN No alcohol $4,030.00 MXN Children that are 12 y…" at bounding box center [625, 207] width 211 height 110
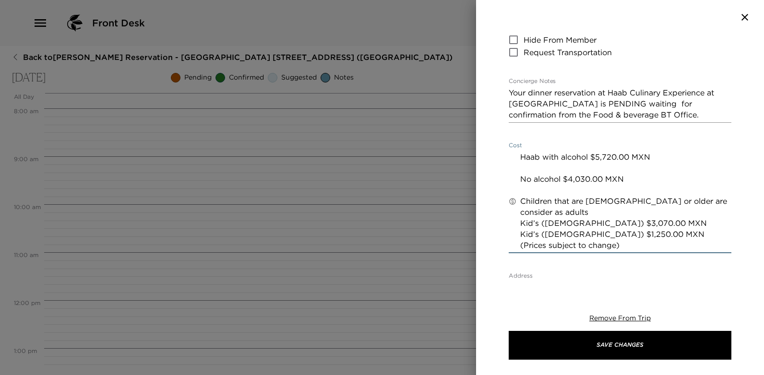
click at [526, 189] on textarea "Haab with alcohol $5,720.00 MXN No alcohol $4,030.00 MXN Children that are 12 y…" at bounding box center [625, 201] width 211 height 99
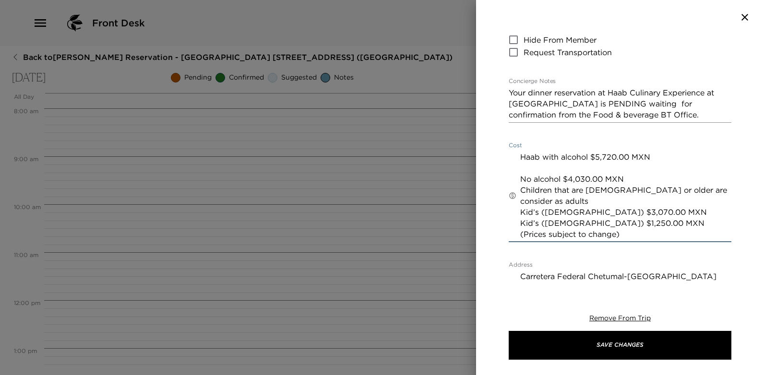
click at [525, 169] on textarea "Haab with alcohol $5,720.00 MXN No alcohol $4,030.00 MXN Children that are 12 y…" at bounding box center [625, 196] width 211 height 88
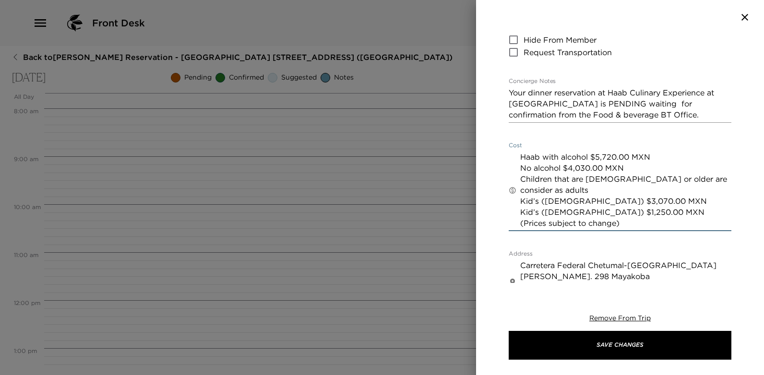
drag, startPoint x: 669, startPoint y: 210, endPoint x: 515, endPoint y: 216, distance: 153.6
click at [515, 216] on div "​ Haab with alcohol $5,720.00 MXN No alcohol $4,030.00 MXN Children that are 12…" at bounding box center [620, 191] width 223 height 82
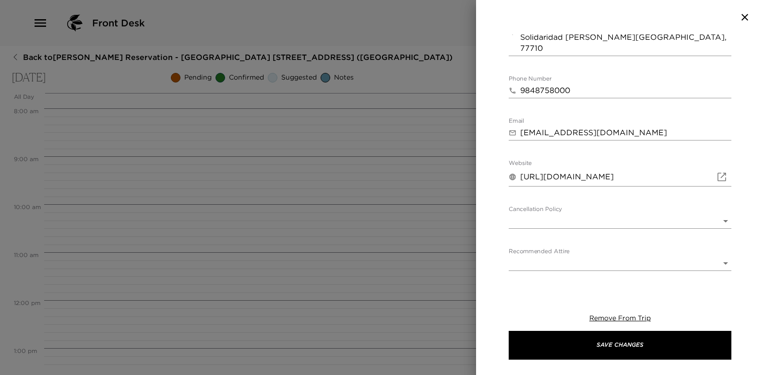
scroll to position [448, 0]
click at [716, 219] on body "Front Desk Back to Erica Jehling Reservation - Mayakoba 809 Riviera Maya, Mexic…" at bounding box center [382, 187] width 764 height 375
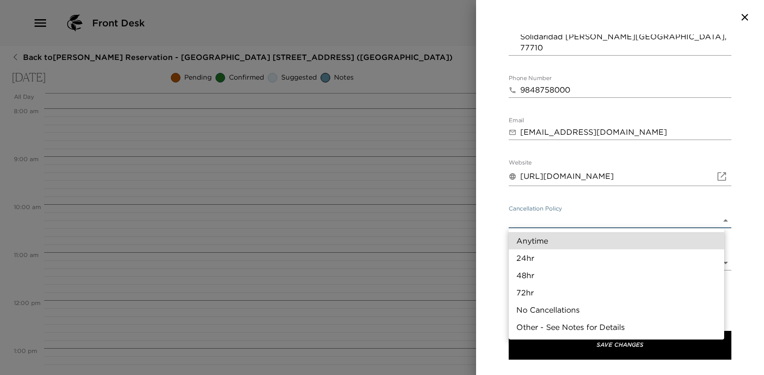
click at [532, 273] on li "48hr" at bounding box center [616, 275] width 215 height 17
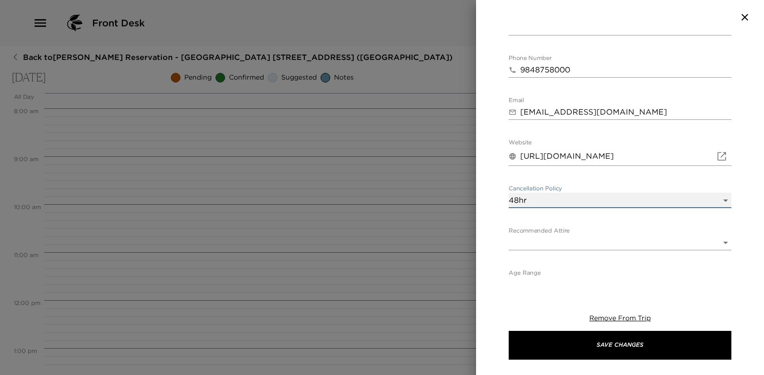
scroll to position [478, 0]
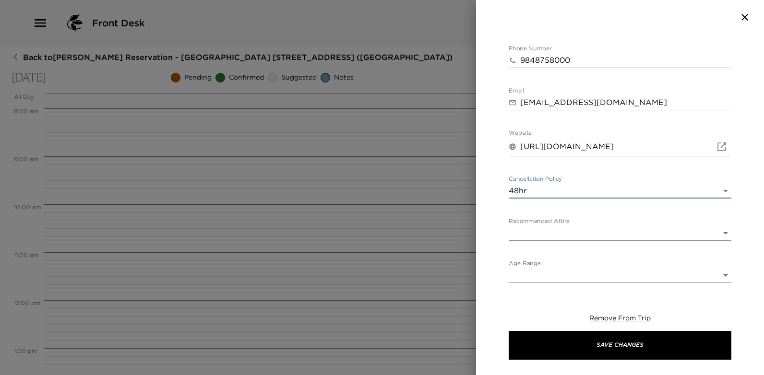
click at [718, 233] on body "Front Desk Back to Erica Jehling Reservation - Mayakoba 809 Riviera Maya, Mexic…" at bounding box center [382, 187] width 764 height 375
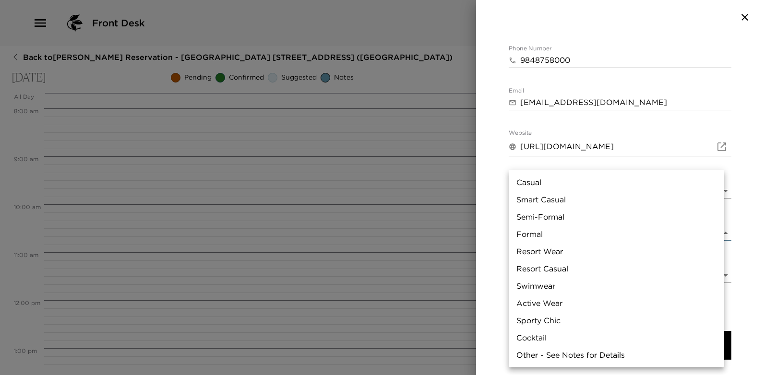
click at [538, 184] on li "Casual" at bounding box center [616, 182] width 215 height 17
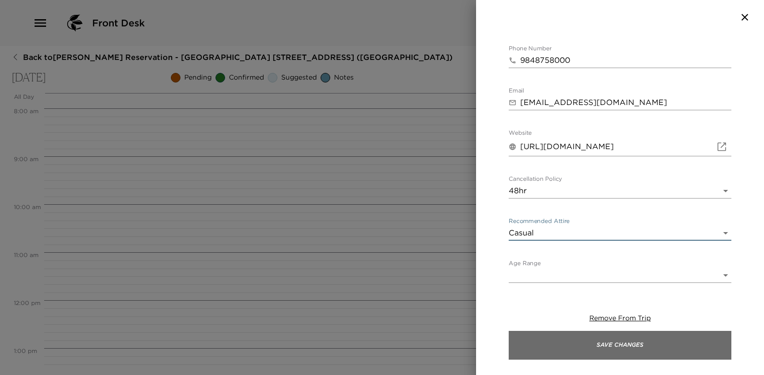
click at [623, 347] on button "Save Changes" at bounding box center [620, 345] width 223 height 29
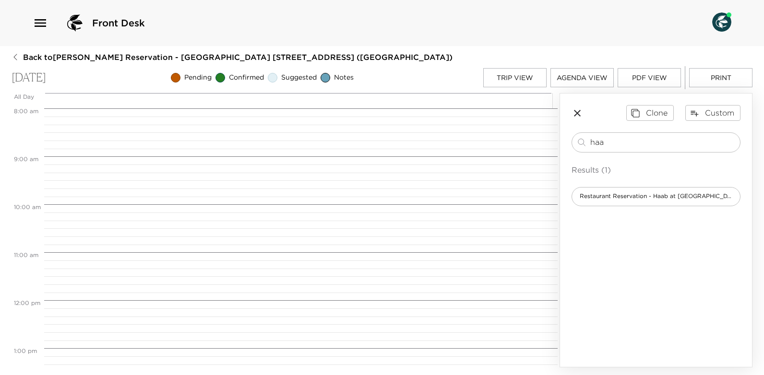
click at [574, 114] on icon "button" at bounding box center [577, 113] width 12 height 12
click at [646, 74] on button "PDF View" at bounding box center [648, 77] width 63 height 19
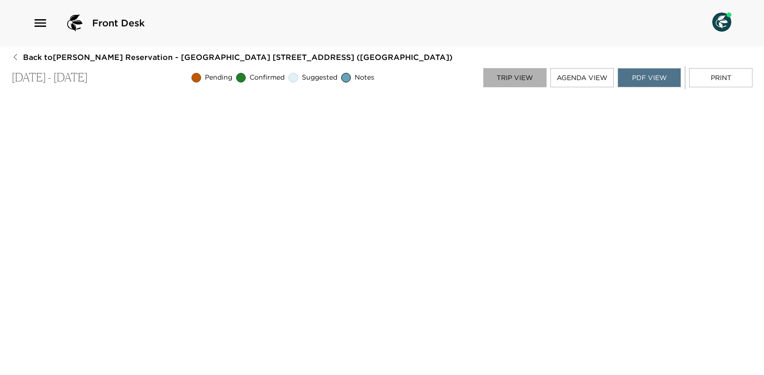
click at [515, 75] on button "Trip View" at bounding box center [514, 77] width 63 height 19
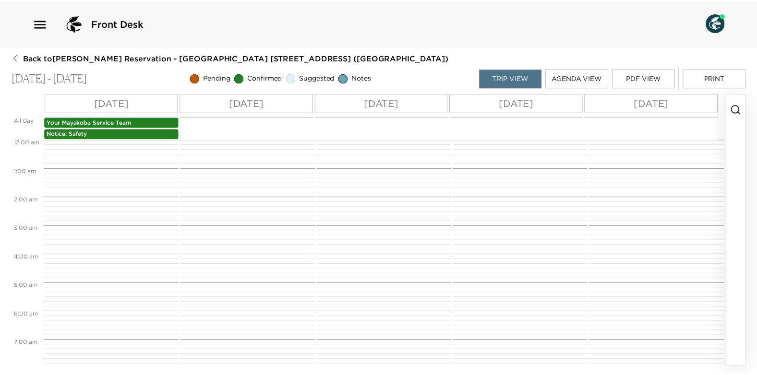
scroll to position [463, 0]
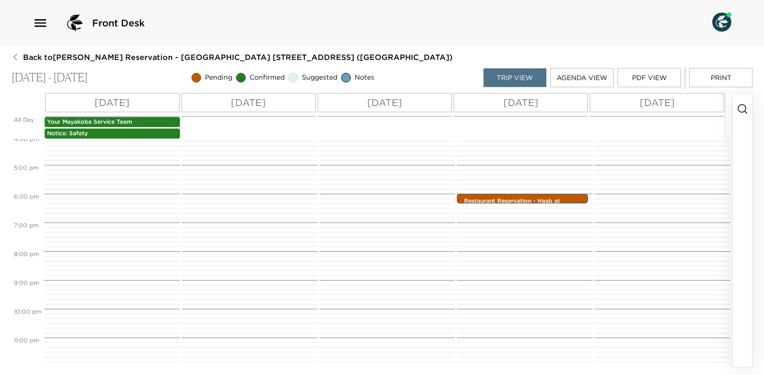
click at [40, 21] on icon "button" at bounding box center [40, 22] width 15 height 15
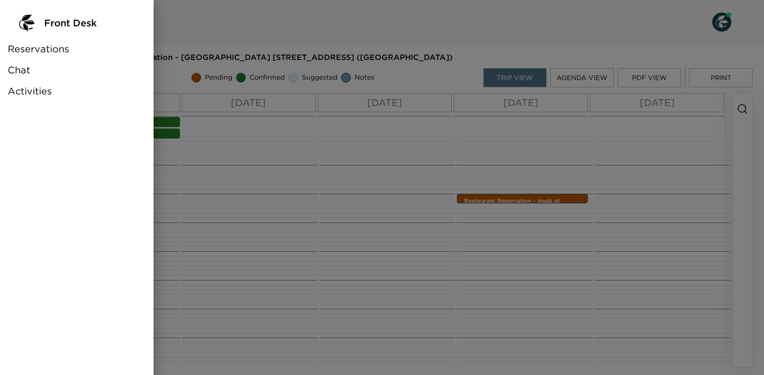
click at [56, 50] on span "Reservations" at bounding box center [38, 48] width 61 height 13
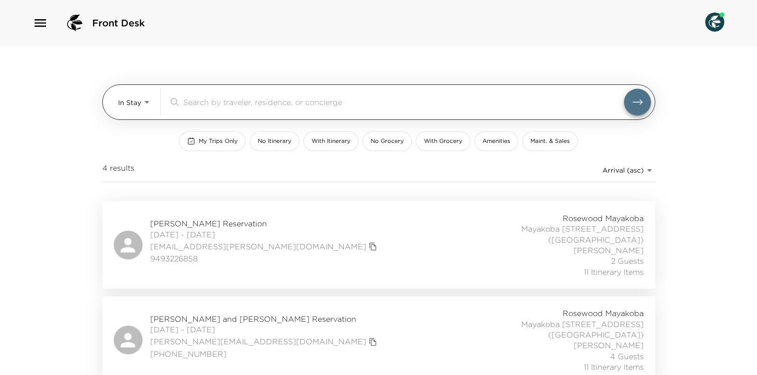
click at [148, 100] on body "Front Desk In Stay In-Stay ​ My Trips Only No Itinerary With Itinerary No Groce…" at bounding box center [378, 187] width 757 height 375
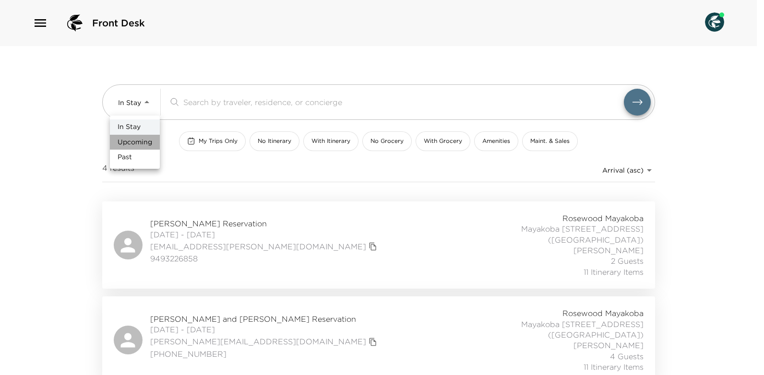
click at [138, 140] on span "Upcoming" at bounding box center [135, 143] width 35 height 10
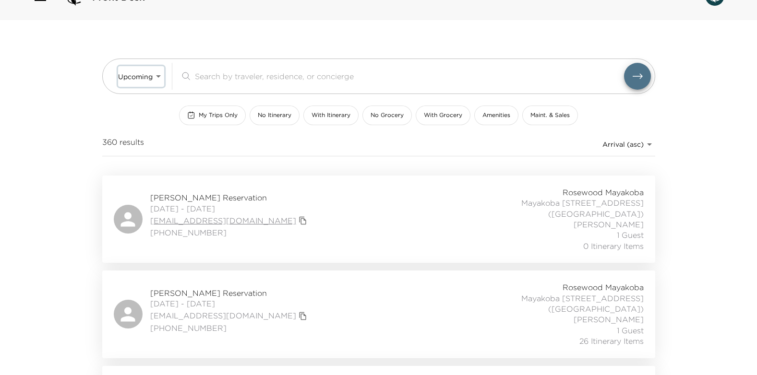
scroll to position [48, 0]
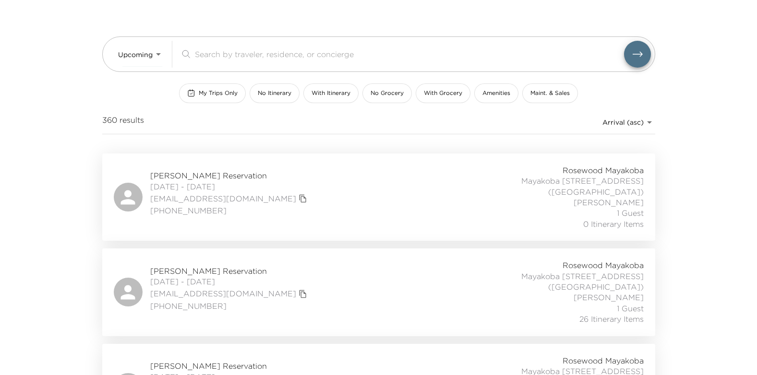
click at [211, 266] on span "Jennifer Temel Reservation" at bounding box center [229, 271] width 159 height 11
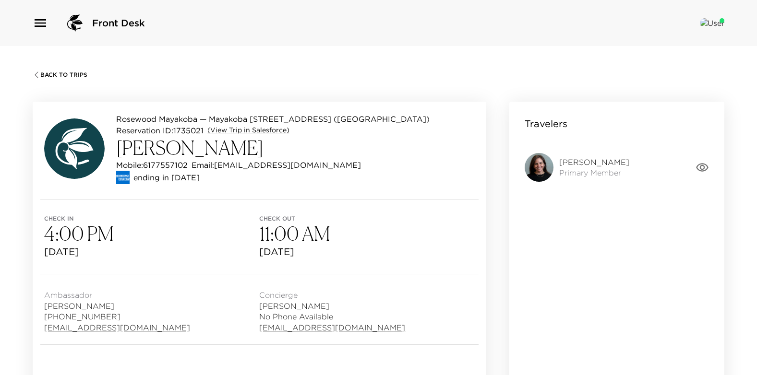
click at [37, 20] on icon "button" at bounding box center [41, 23] width 12 height 8
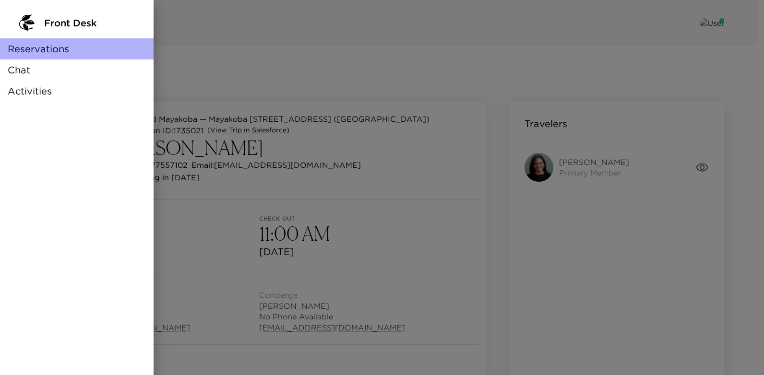
click at [46, 51] on span "Reservations" at bounding box center [38, 48] width 61 height 13
